Goal: Check status

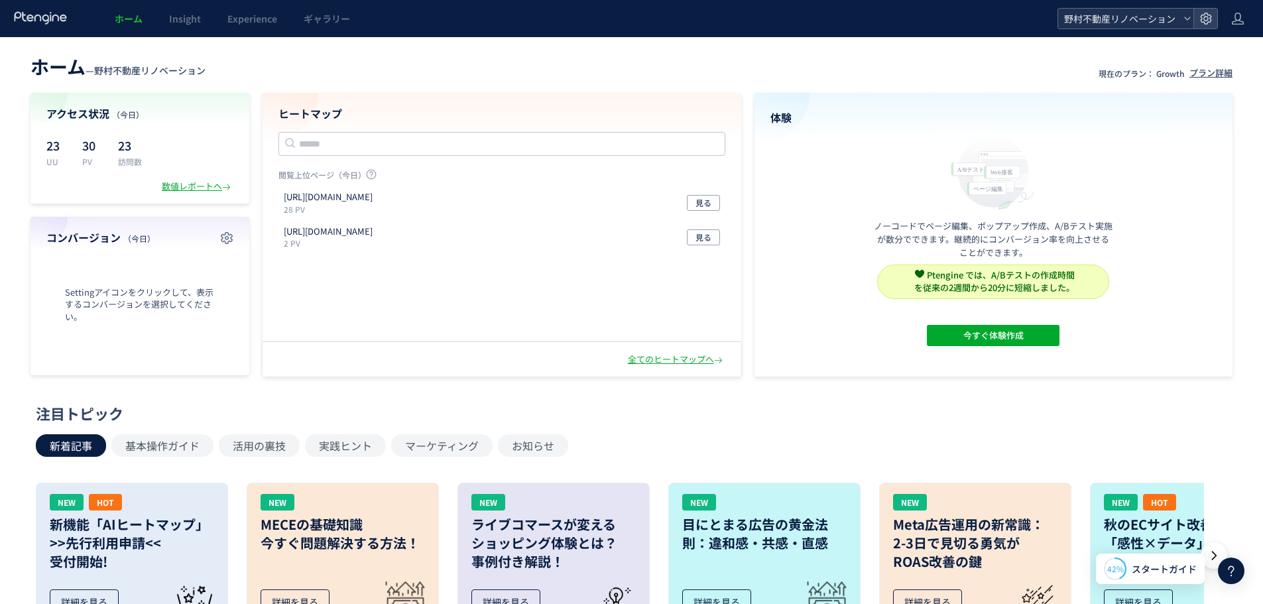
click at [1127, 21] on span "野村不動産リノベーション" at bounding box center [1119, 19] width 118 height 20
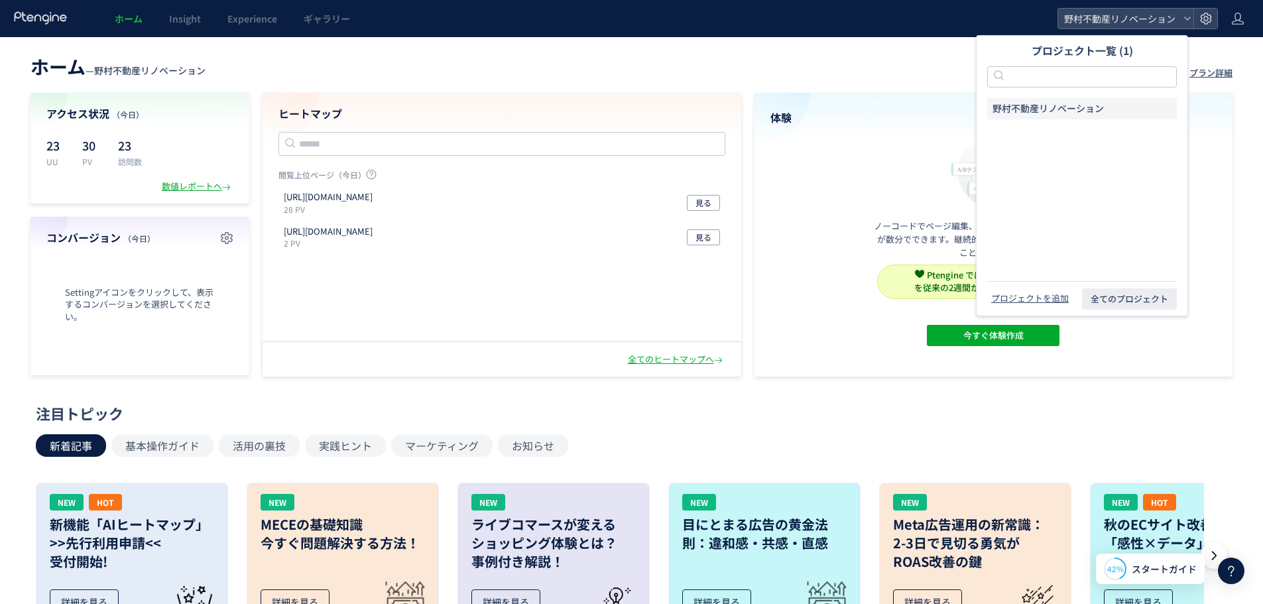
click at [298, 66] on header "ホーム — 野村不動産リノベーション 現在のプラン： Growth プラン詳細" at bounding box center [632, 64] width 1202 height 29
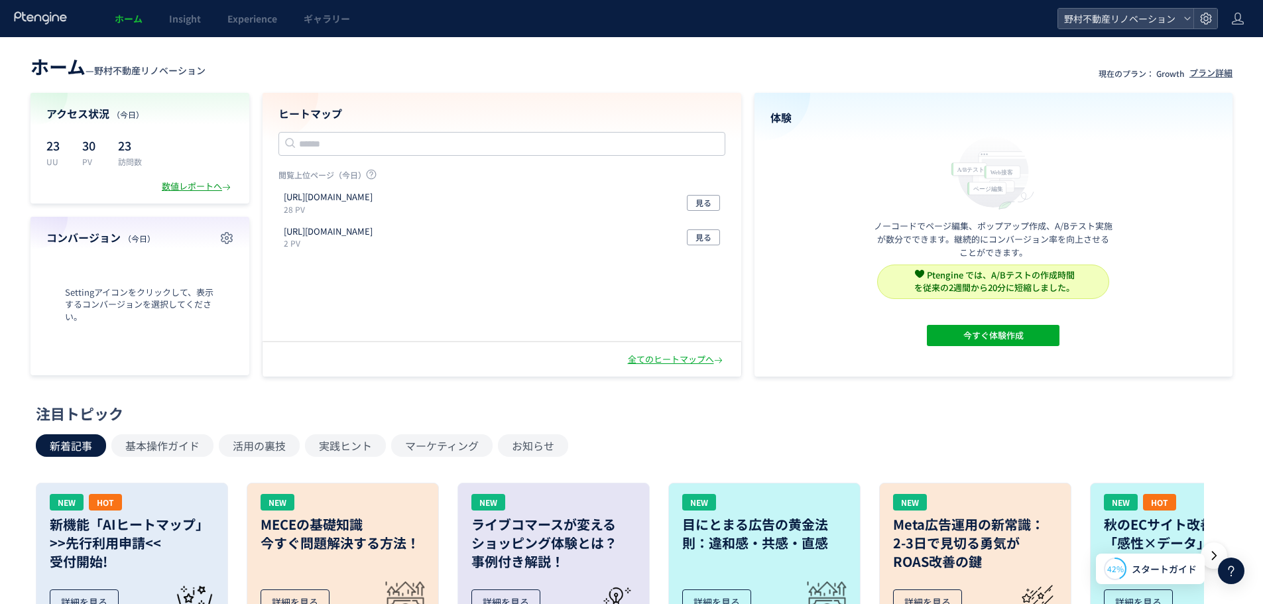
click at [196, 188] on div "数値レポートへ" at bounding box center [198, 186] width 72 height 13
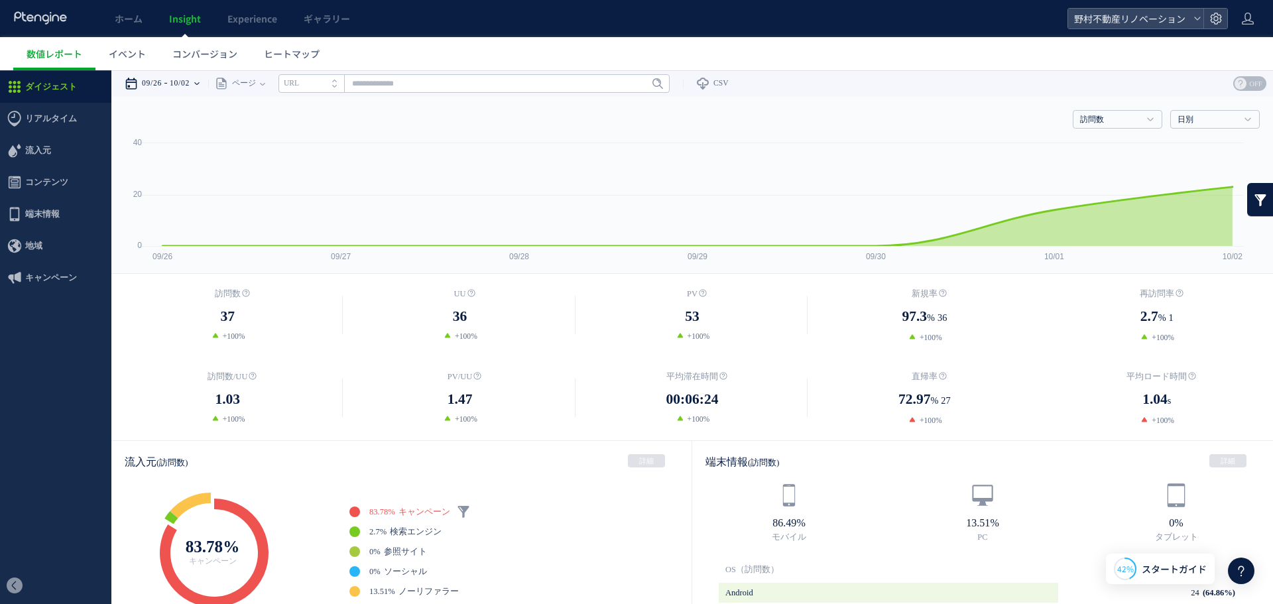
click at [131, 84] on icon at bounding box center [131, 83] width 13 height 13
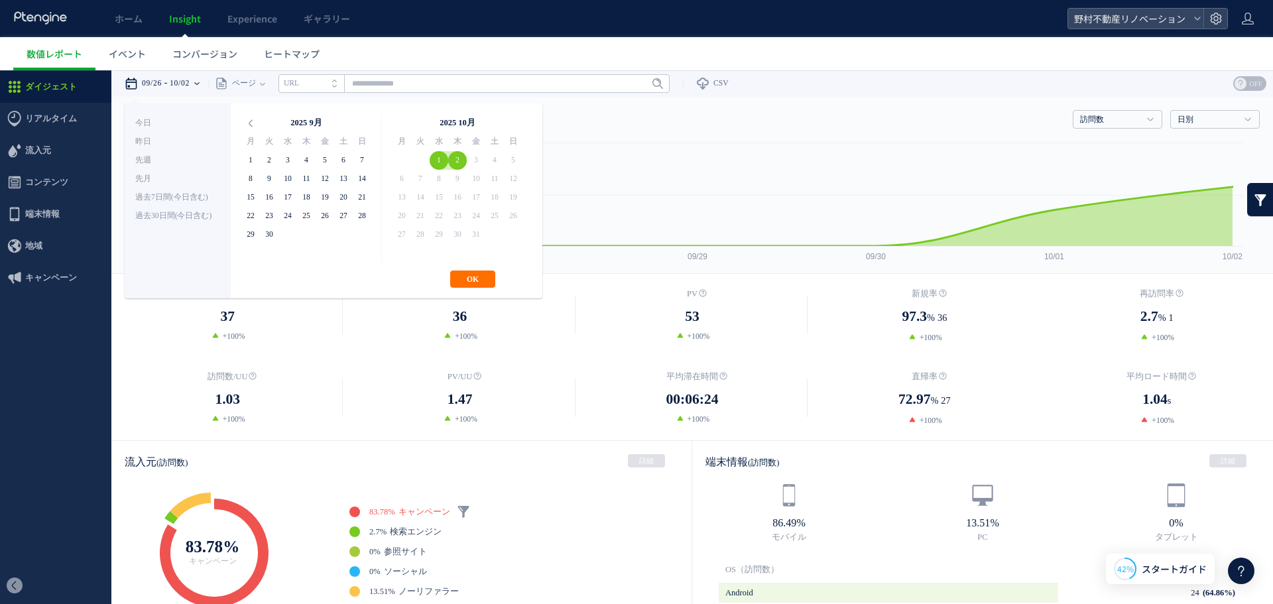
click at [464, 277] on button "OK" at bounding box center [472, 279] width 45 height 17
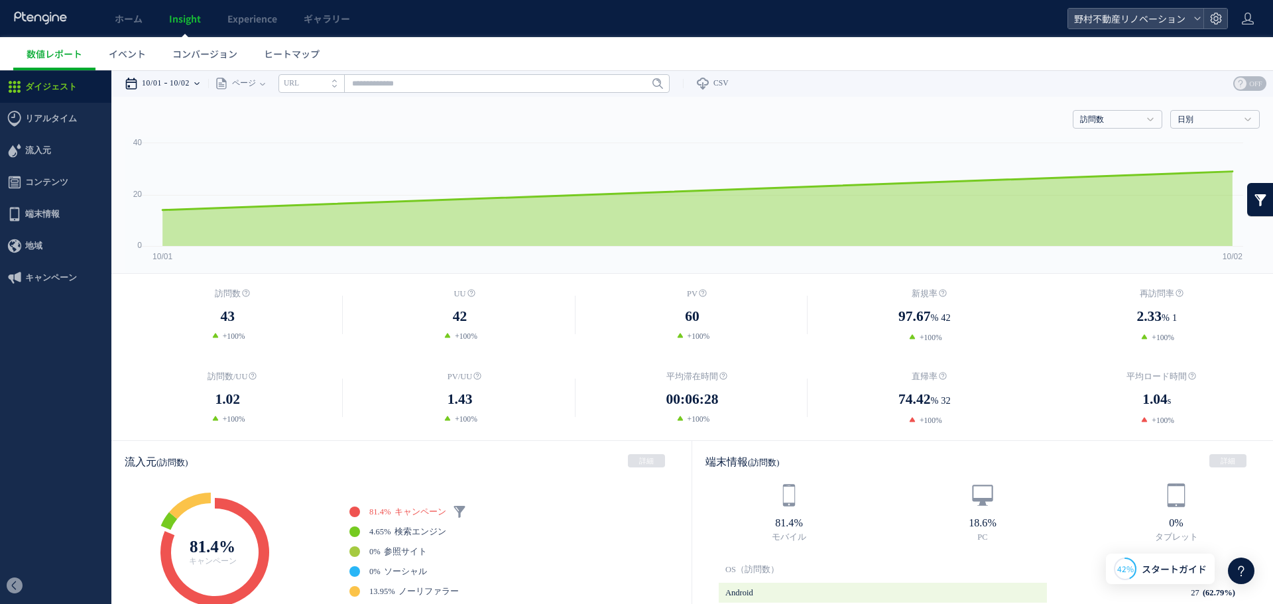
click at [180, 82] on time "10/02" at bounding box center [180, 83] width 20 height 27
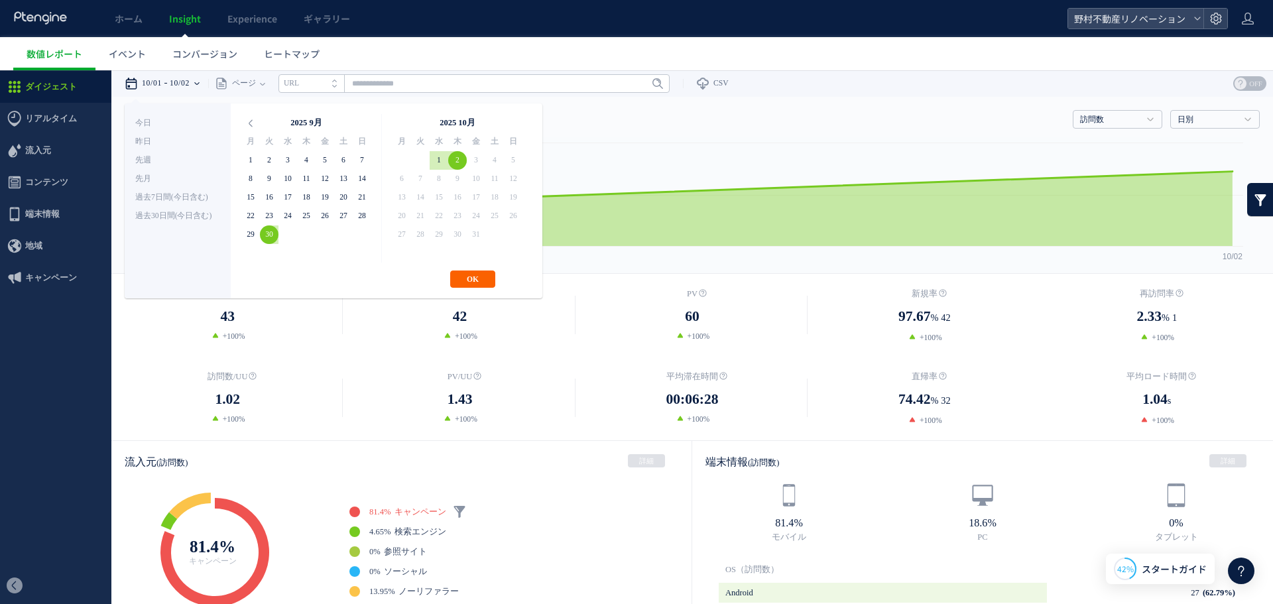
click at [464, 273] on button "OK" at bounding box center [472, 279] width 45 height 17
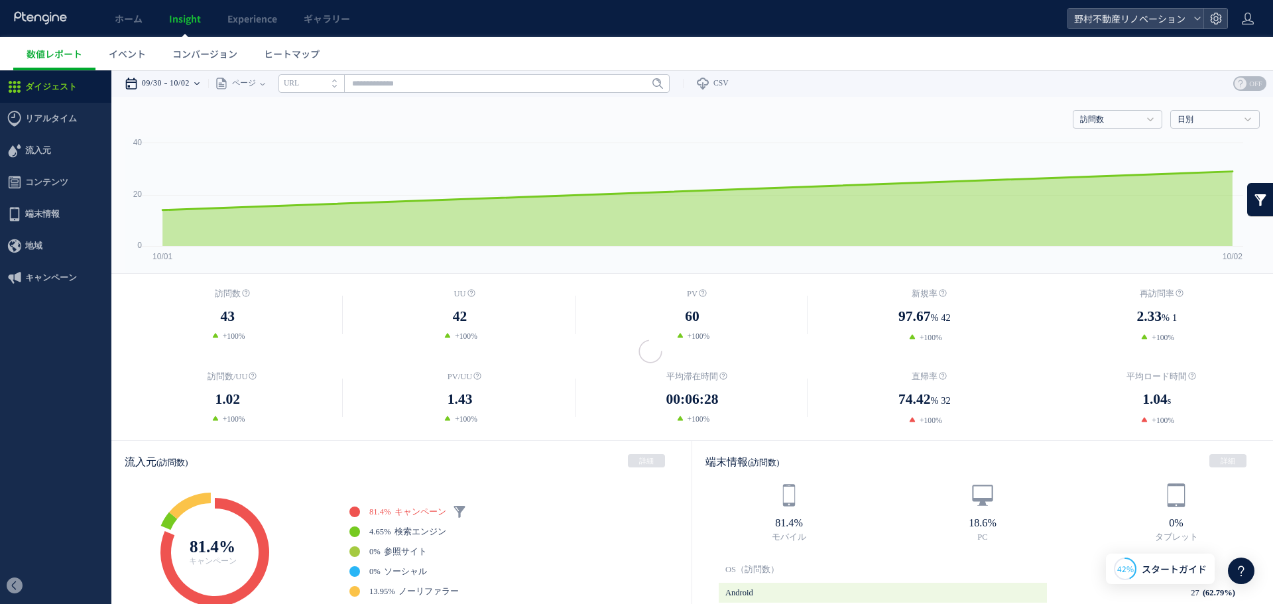
click at [202, 84] on div "09/30 10/02" at bounding box center [167, 83] width 84 height 27
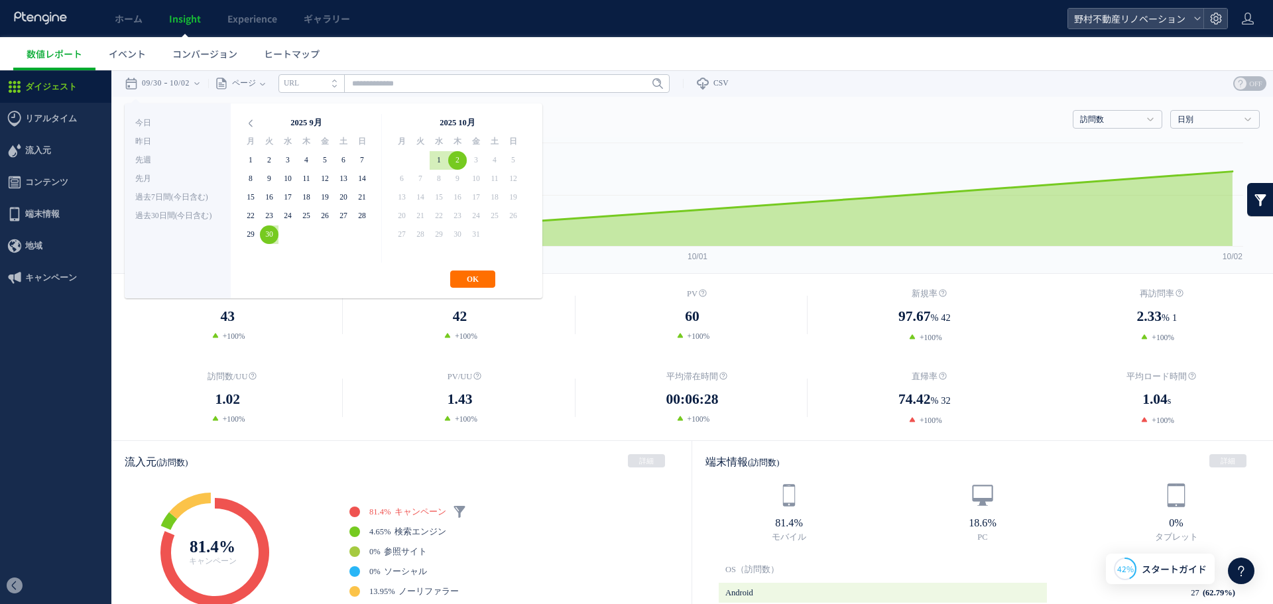
click at [603, 53] on ul "数値レポート イベント コンバージョン ヒートマップ" at bounding box center [643, 53] width 1260 height 33
click at [602, 53] on ul "数値レポート イベント コンバージョン ヒートマップ" at bounding box center [643, 53] width 1260 height 33
click at [613, 12] on div "ホーム Insight Experience ギャラリー" at bounding box center [534, 18] width 1068 height 37
click at [483, 279] on button "OK" at bounding box center [472, 279] width 45 height 17
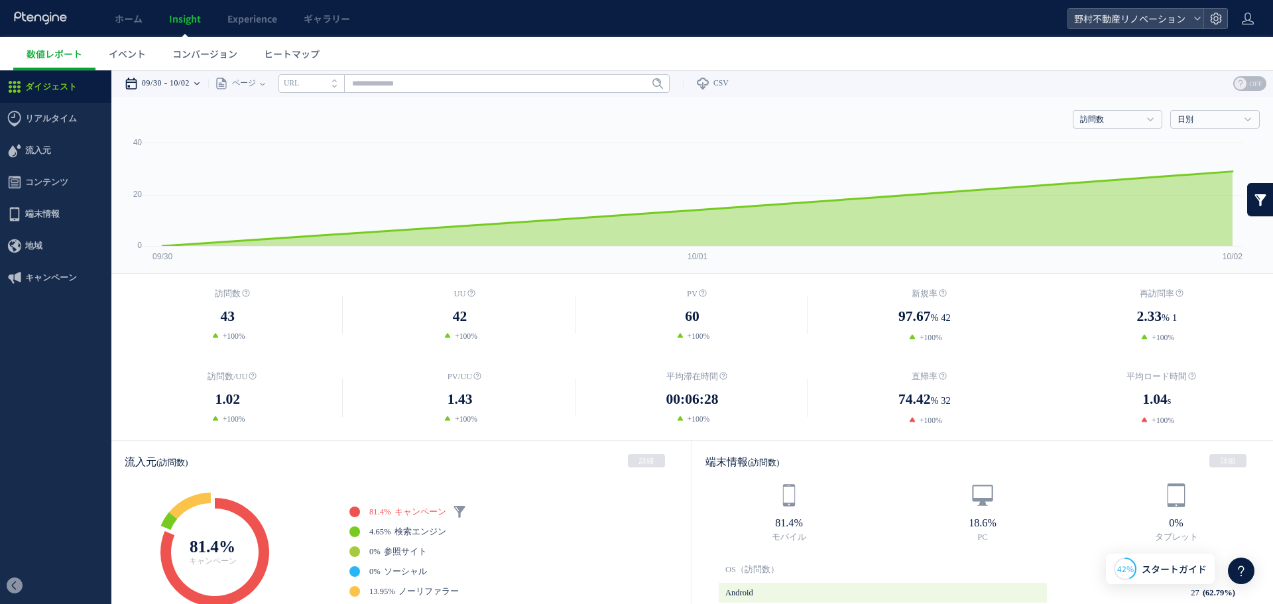
click at [180, 83] on time "10/02" at bounding box center [180, 83] width 20 height 27
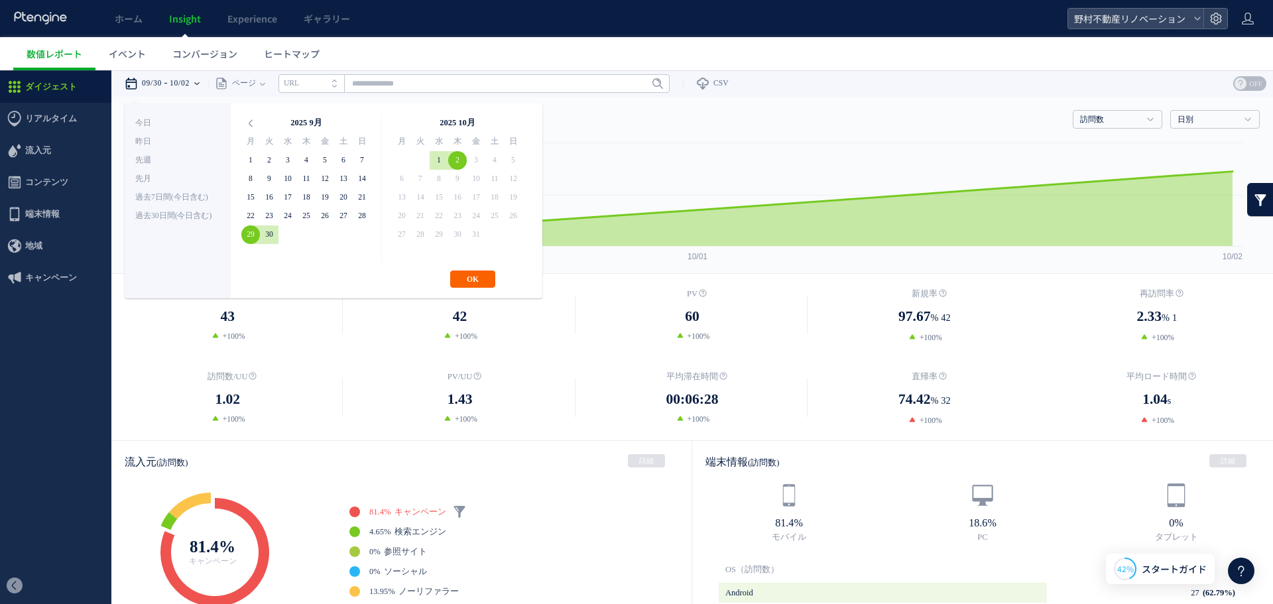
click at [466, 273] on button "OK" at bounding box center [472, 279] width 45 height 17
